Goal: Information Seeking & Learning: Learn about a topic

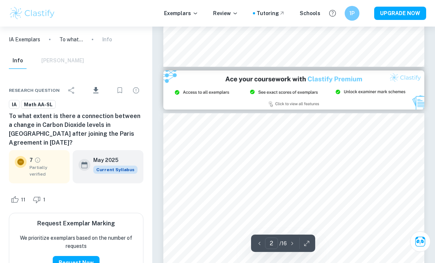
scroll to position [643, 0]
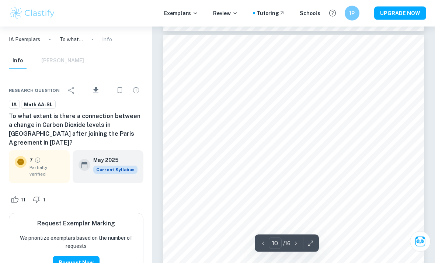
scroll to position [3173, 0]
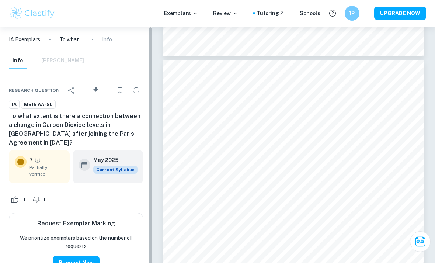
click at [38, 163] on icon "Grade partially verified" at bounding box center [37, 160] width 7 height 7
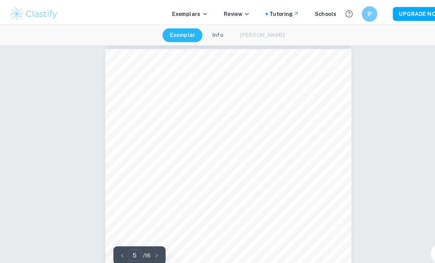
scroll to position [1366, 0]
click at [140, 247] on p "/ 16" at bounding box center [139, 243] width 7 height 8
click at [147, 249] on button "button" at bounding box center [149, 242] width 11 height 11
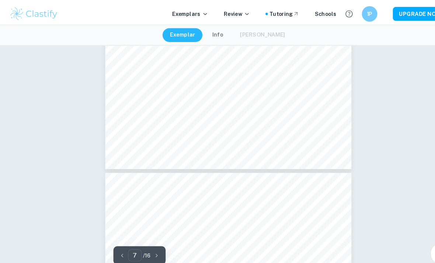
click at [148, 247] on icon "button" at bounding box center [149, 242] width 7 height 7
click at [146, 247] on icon "button" at bounding box center [149, 242] width 7 height 7
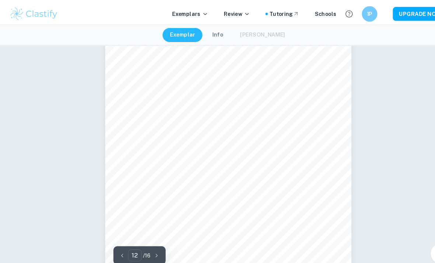
click at [146, 247] on icon "button" at bounding box center [149, 242] width 7 height 7
click at [151, 247] on icon "button" at bounding box center [149, 242] width 7 height 7
click at [149, 247] on icon "button" at bounding box center [149, 242] width 7 height 7
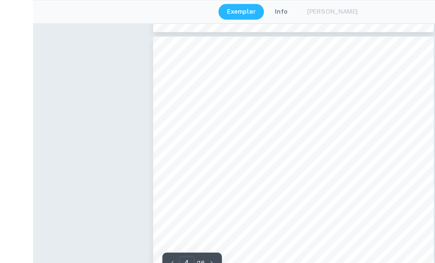
scroll to position [1021, 0]
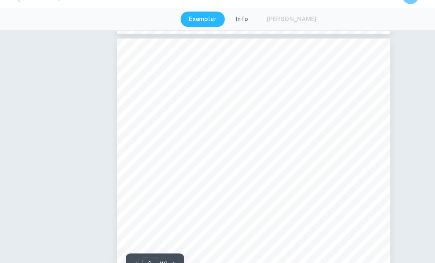
click at [140, 239] on p "/ 16" at bounding box center [139, 243] width 7 height 8
click at [149, 239] on icon "button" at bounding box center [149, 242] width 7 height 7
click at [148, 239] on icon "button" at bounding box center [149, 242] width 7 height 7
click at [149, 239] on icon "button" at bounding box center [149, 242] width 7 height 7
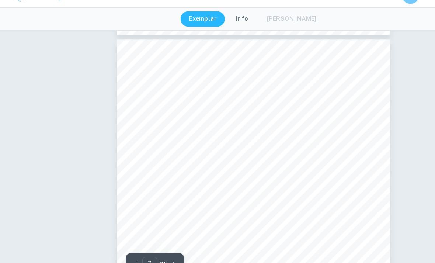
click at [148, 241] on icon "button" at bounding box center [149, 242] width 2 height 3
click at [147, 239] on icon "button" at bounding box center [149, 242] width 7 height 7
click at [148, 239] on icon "button" at bounding box center [149, 242] width 7 height 7
click at [147, 239] on icon "button" at bounding box center [149, 242] width 7 height 7
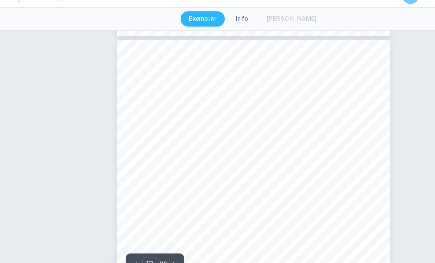
click at [144, 237] on button "button" at bounding box center [149, 242] width 11 height 11
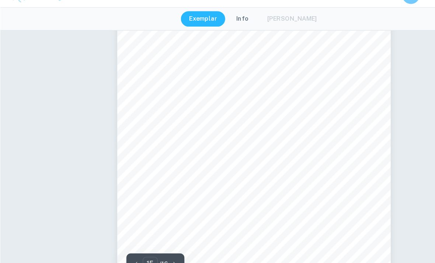
scroll to position [4567, 0]
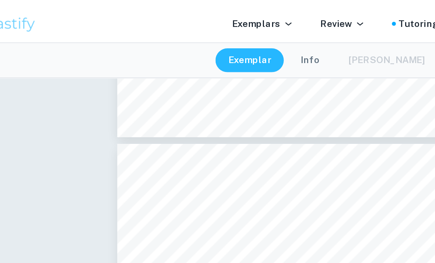
type input "3"
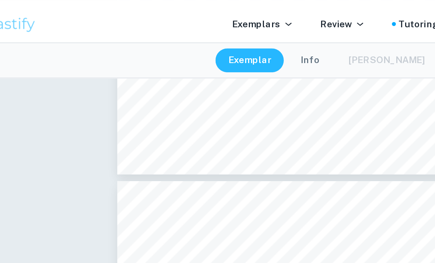
scroll to position [970, 0]
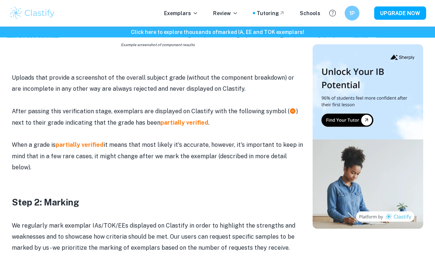
scroll to position [547, 0]
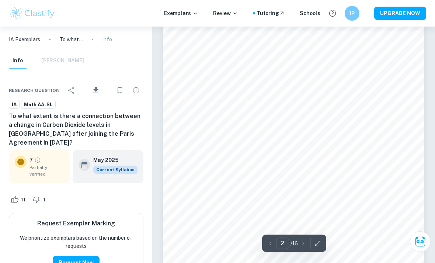
scroll to position [430, 0]
click at [303, 249] on button "button" at bounding box center [303, 242] width 11 height 11
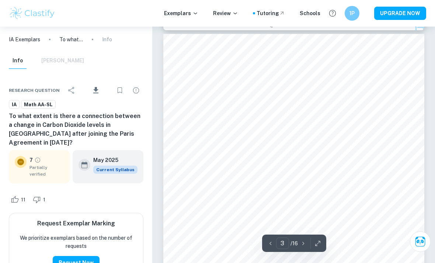
click at [302, 249] on button "button" at bounding box center [303, 242] width 11 height 11
click at [304, 247] on icon "button" at bounding box center [302, 242] width 7 height 7
click at [303, 247] on icon "button" at bounding box center [302, 242] width 7 height 7
click at [304, 247] on icon "button" at bounding box center [302, 242] width 7 height 7
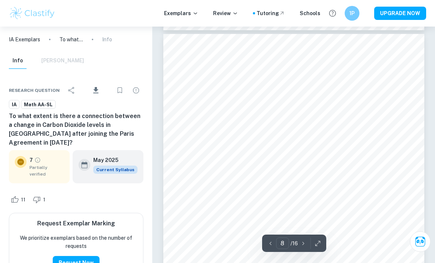
click at [301, 247] on icon "button" at bounding box center [302, 242] width 7 height 7
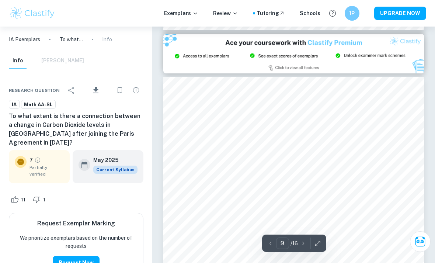
click at [301, 247] on icon "button" at bounding box center [302, 242] width 7 height 7
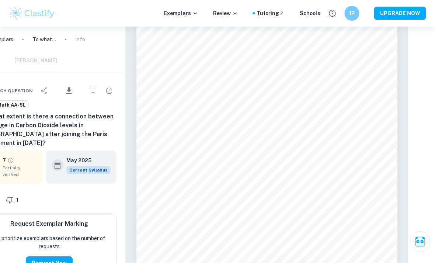
scroll to position [1900, 27]
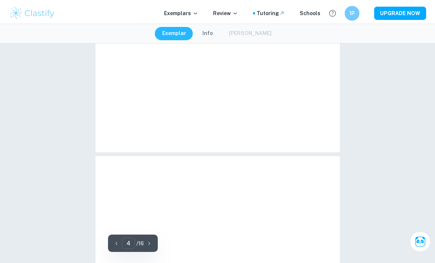
type input "3"
